Goal: Transaction & Acquisition: Purchase product/service

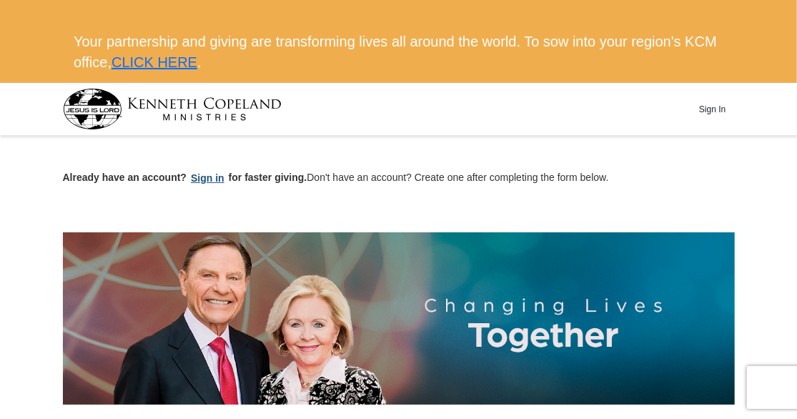
click at [204, 175] on button "Sign in" at bounding box center [208, 178] width 42 height 16
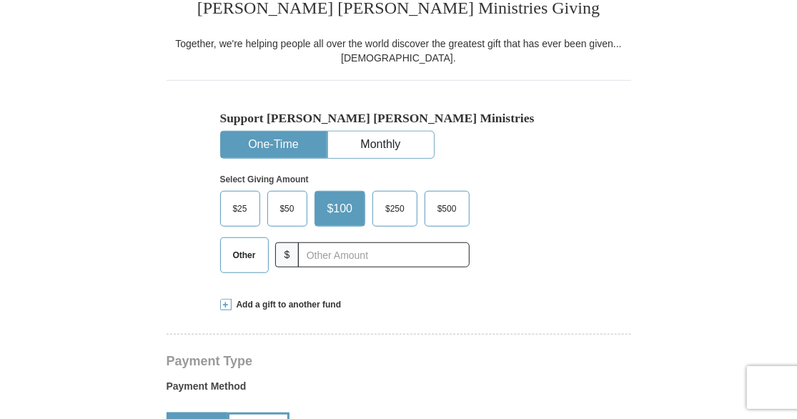
scroll to position [397, 0]
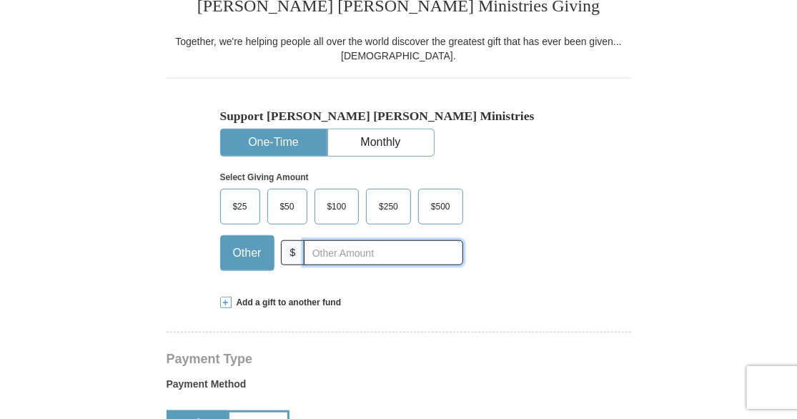
click at [322, 250] on input "text" at bounding box center [383, 252] width 159 height 25
type input "6.50"
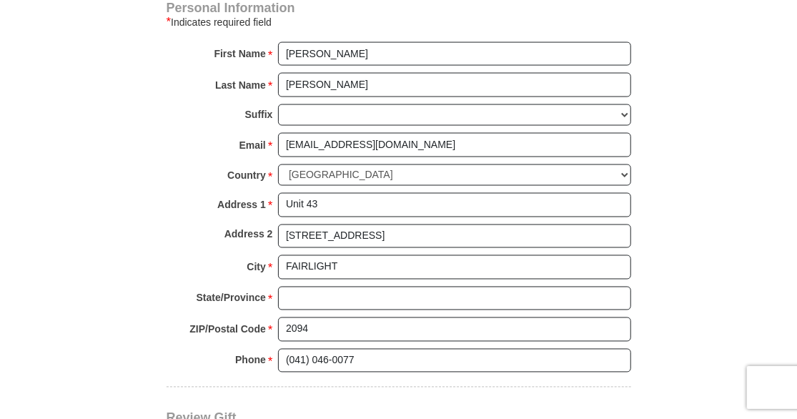
scroll to position [1010, 0]
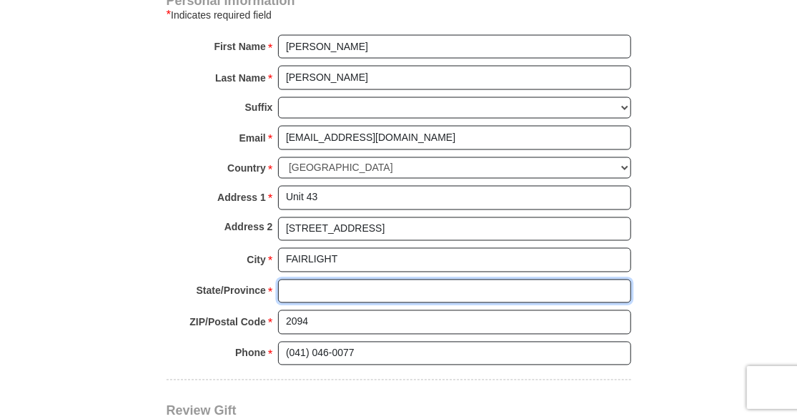
click at [325, 282] on input "State/Province *" at bounding box center [454, 291] width 353 height 24
type input "NSW"
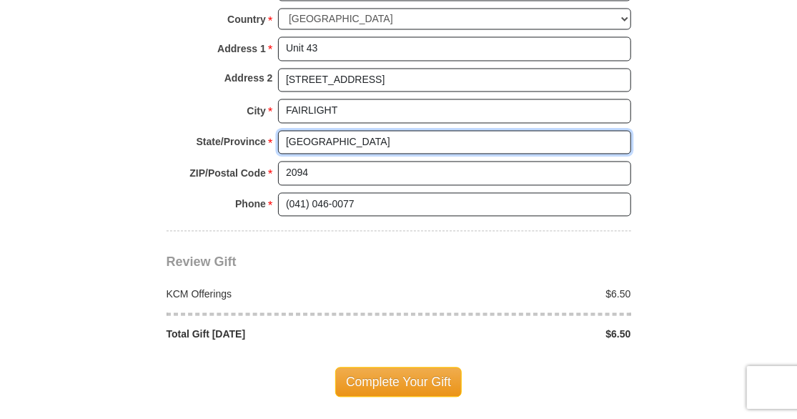
scroll to position [1163, 0]
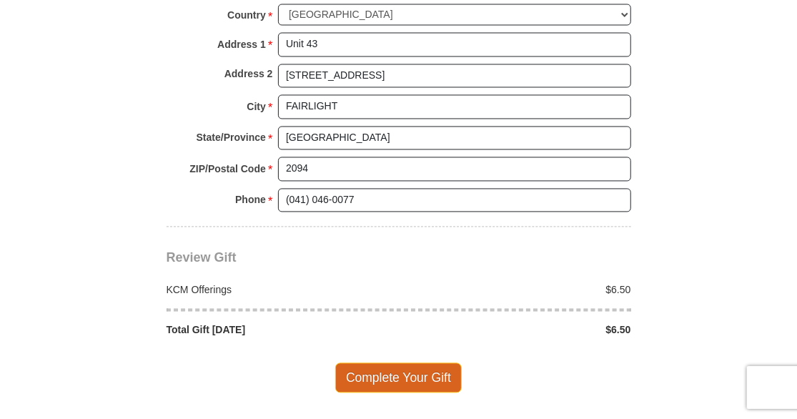
click at [393, 364] on span "Complete Your Gift" at bounding box center [398, 378] width 126 height 30
